Goal: Transaction & Acquisition: Purchase product/service

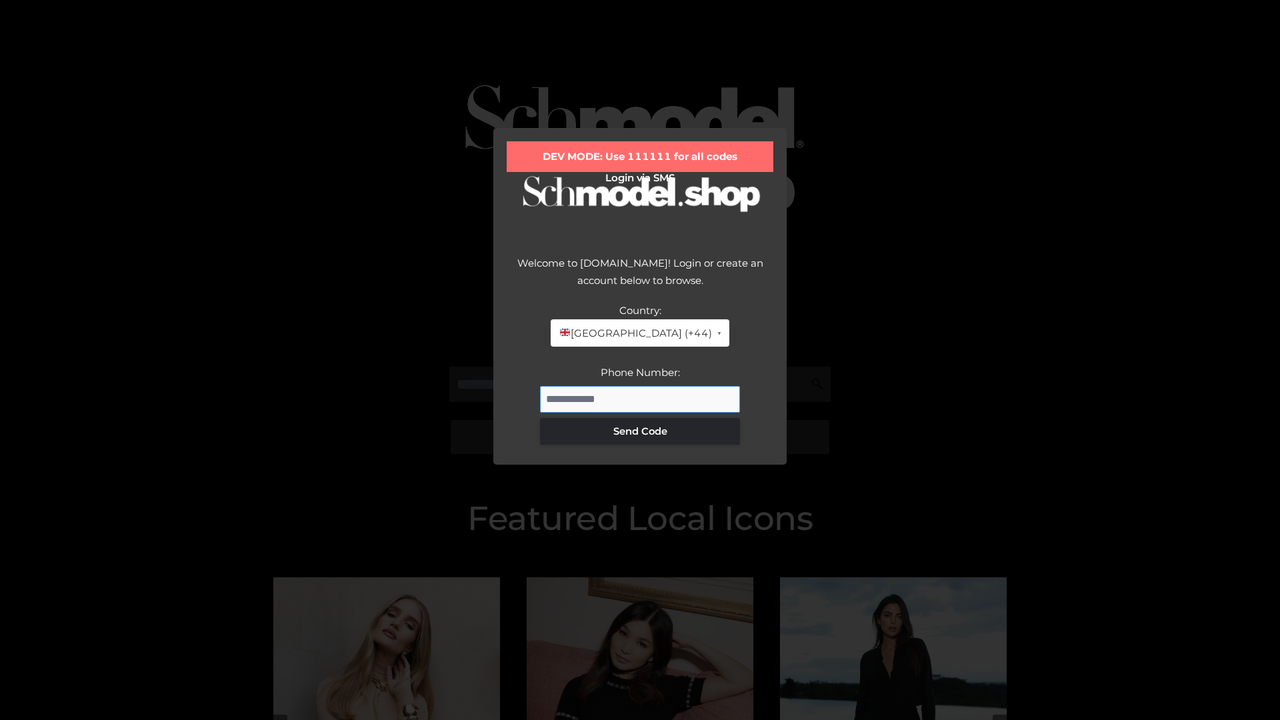
click at [640, 399] on input "Phone Number:" at bounding box center [640, 399] width 200 height 27
type input "**********"
click at [640, 431] on button "Send Code" at bounding box center [640, 431] width 200 height 27
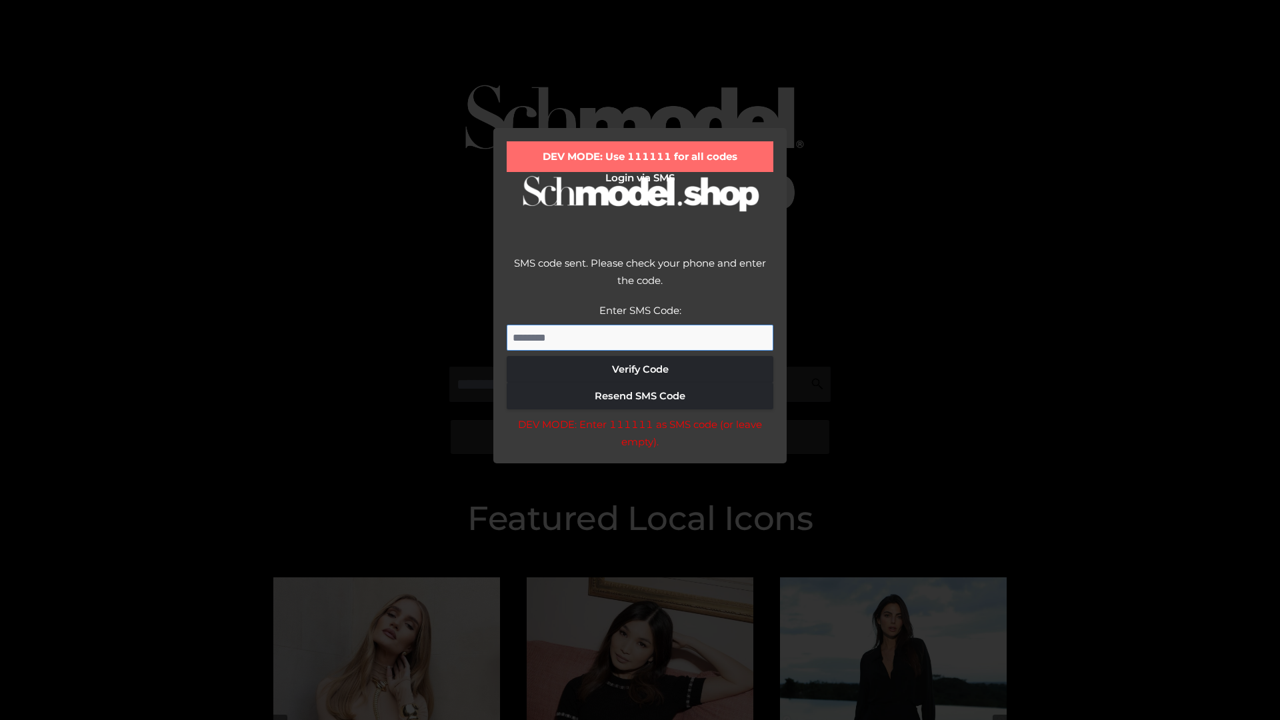
click at [640, 337] on input "Enter SMS Code:" at bounding box center [640, 338] width 267 height 27
type input "******"
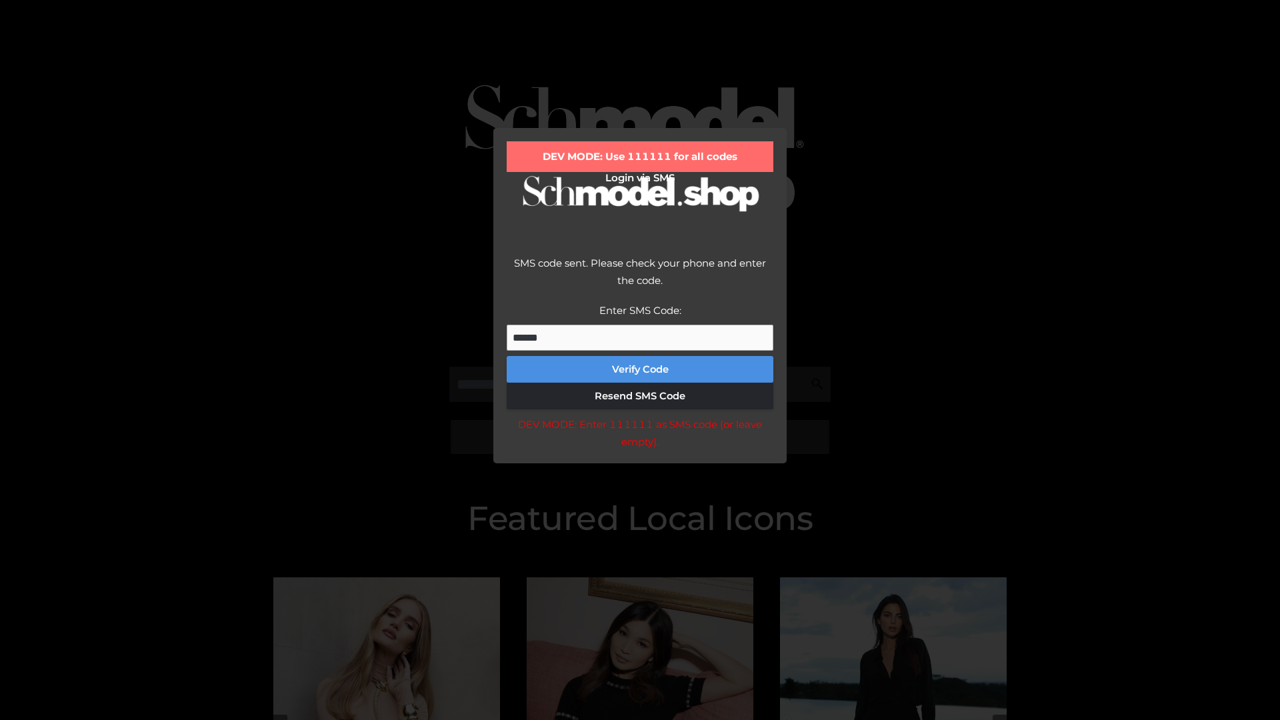
click at [640, 369] on button "Verify Code" at bounding box center [640, 369] width 267 height 27
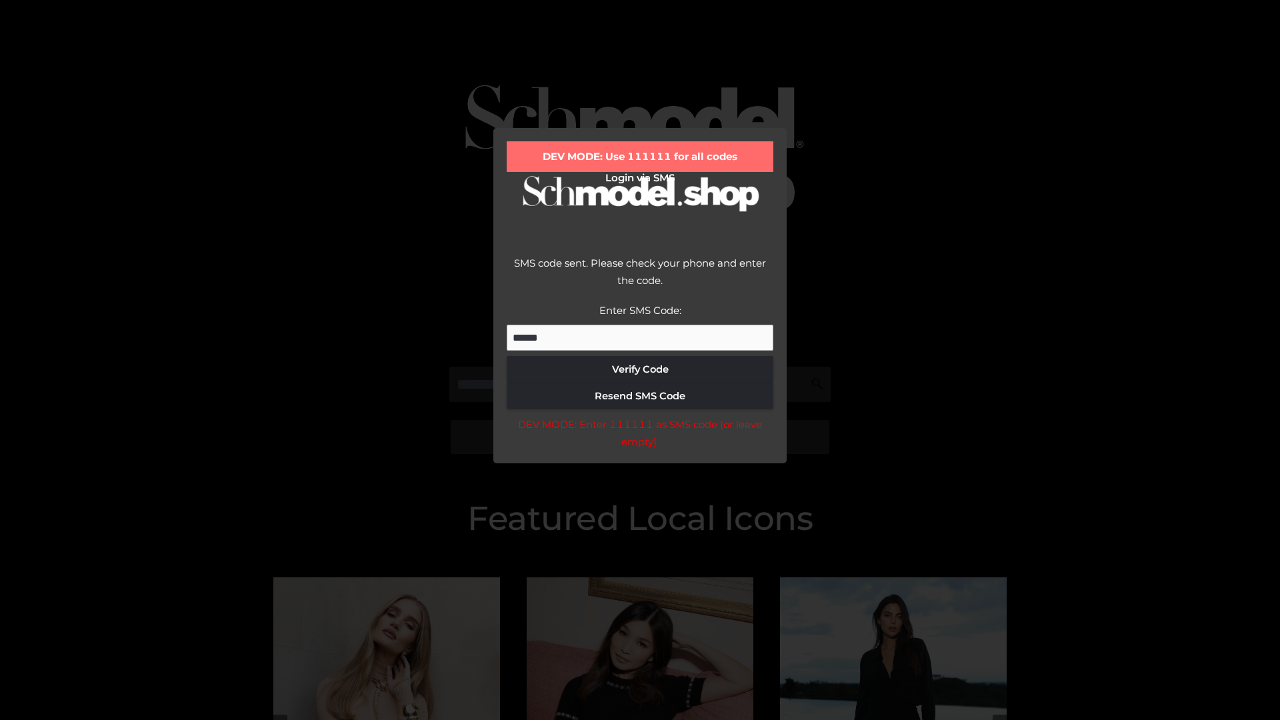
click at [639, 437] on div "DEV MODE: Enter 111111 as SMS code (or leave empty)." at bounding box center [640, 433] width 267 height 34
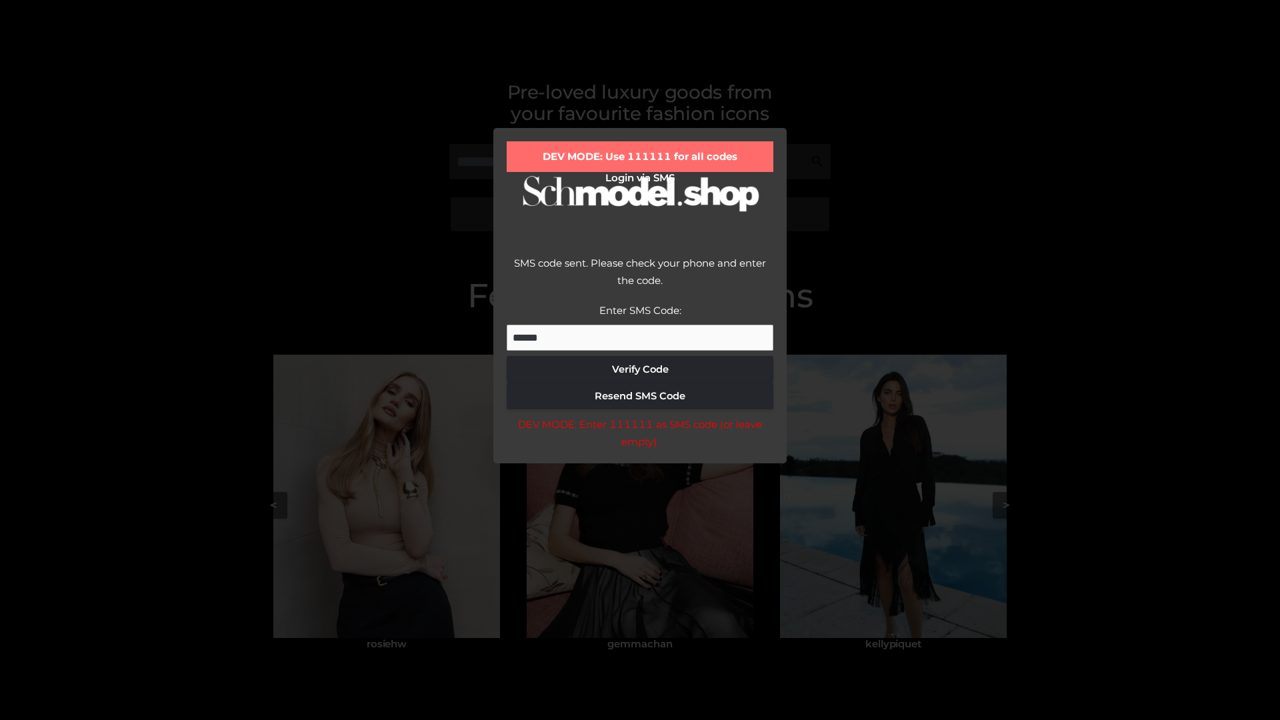
scroll to position [284, 0]
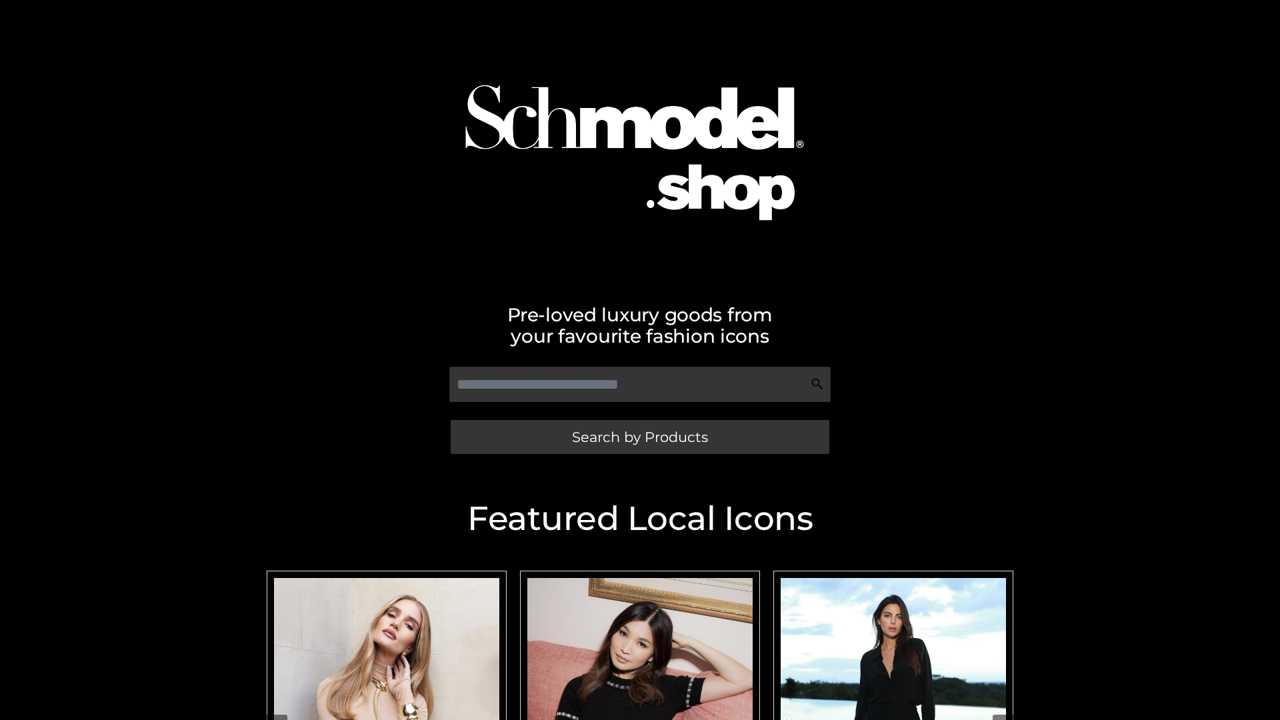
scroll to position [283, 0]
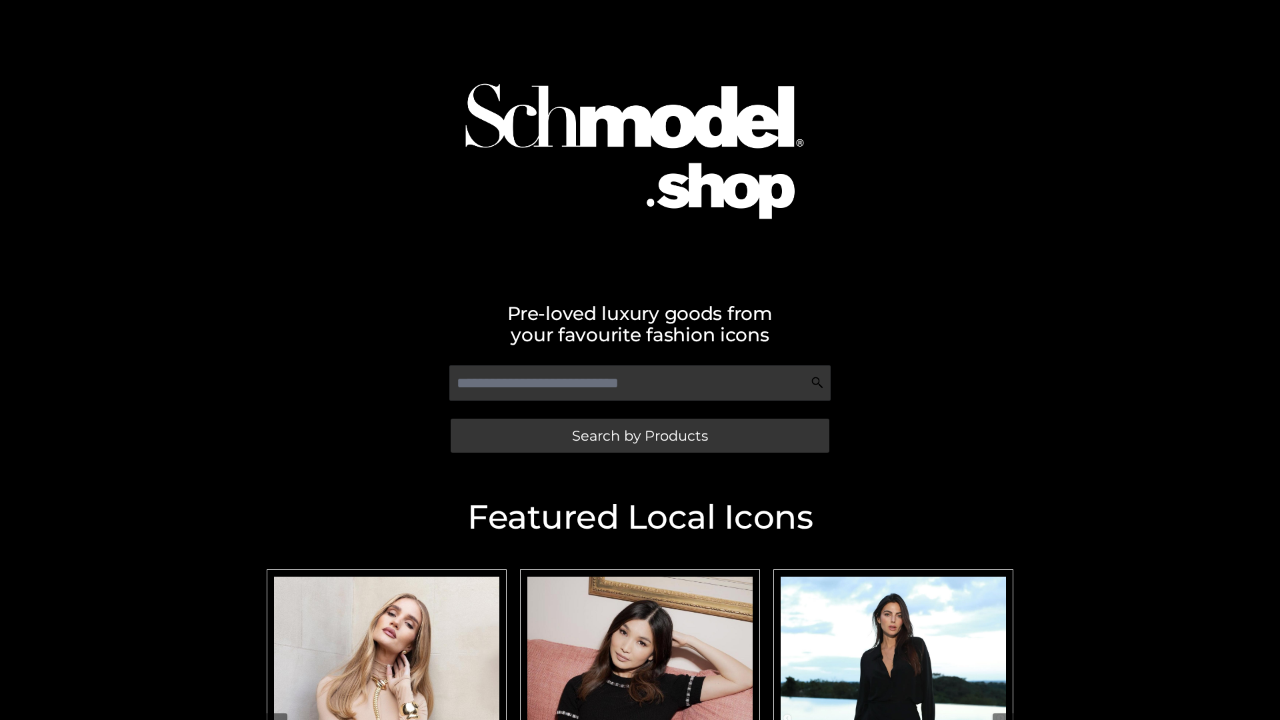
scroll to position [1, 0]
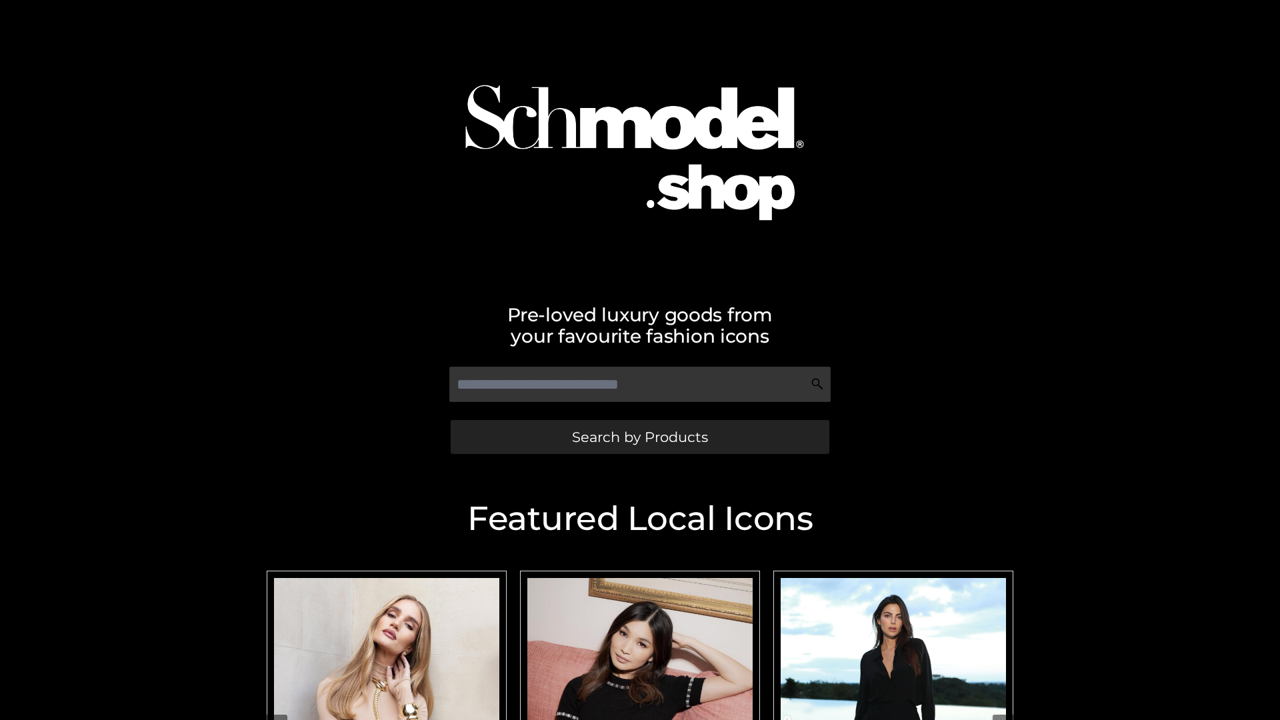
click at [639, 437] on span "Search by Products" at bounding box center [640, 437] width 136 height 14
